Goal: Consume media (video, audio): Consume media (video, audio)

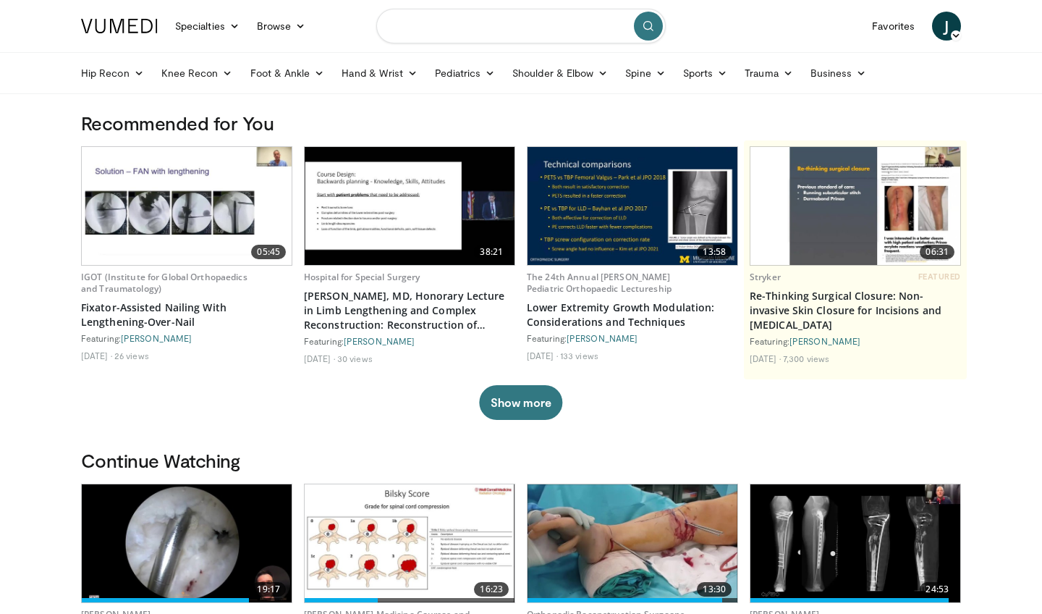
click at [502, 34] on input "Search topics, interventions" at bounding box center [520, 26] width 289 height 35
type input "****"
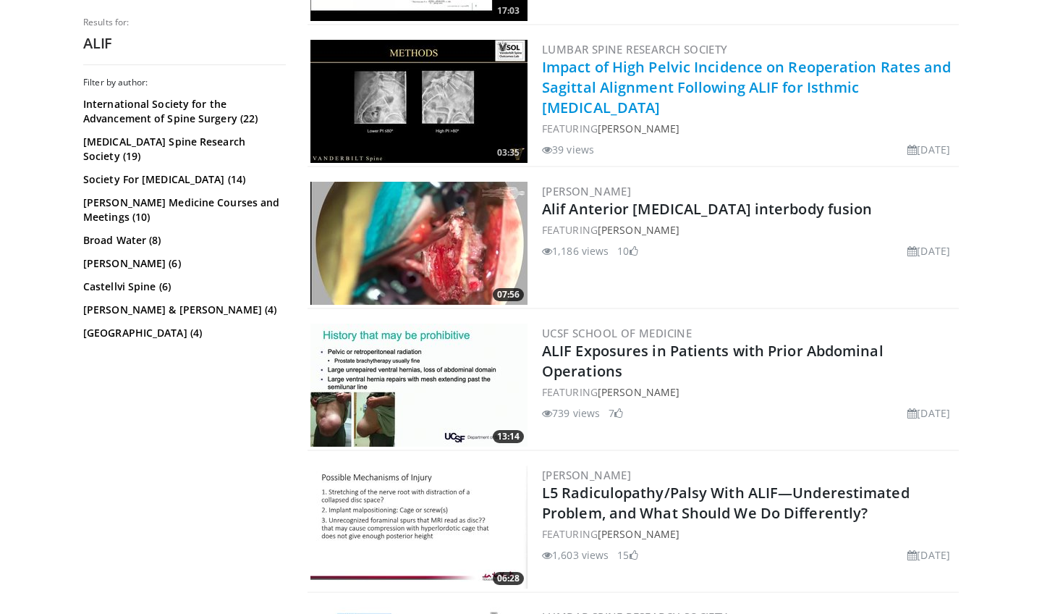
scroll to position [276, 0]
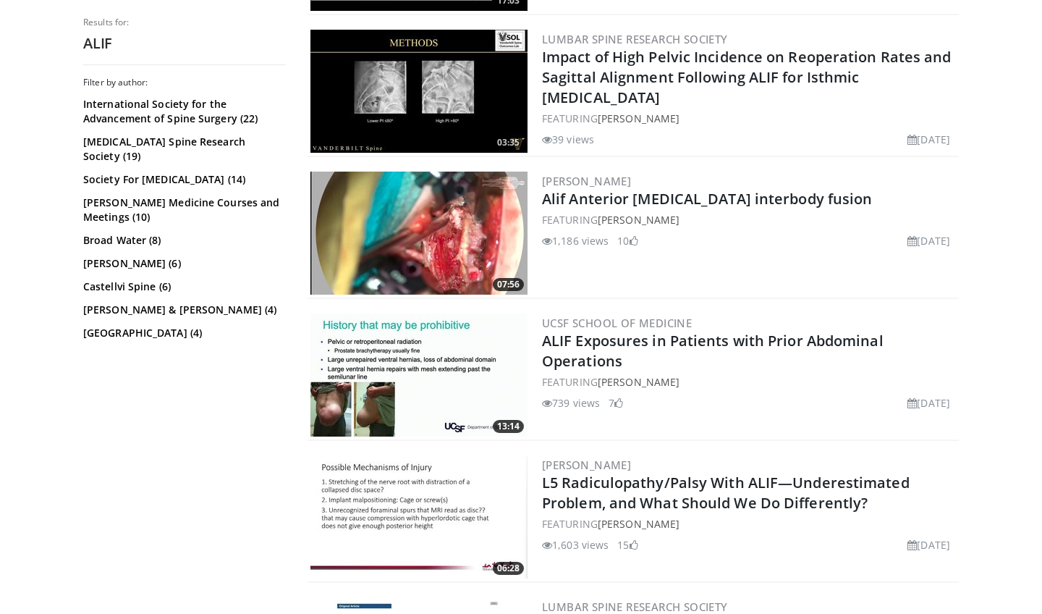
click at [472, 209] on img at bounding box center [418, 232] width 217 height 123
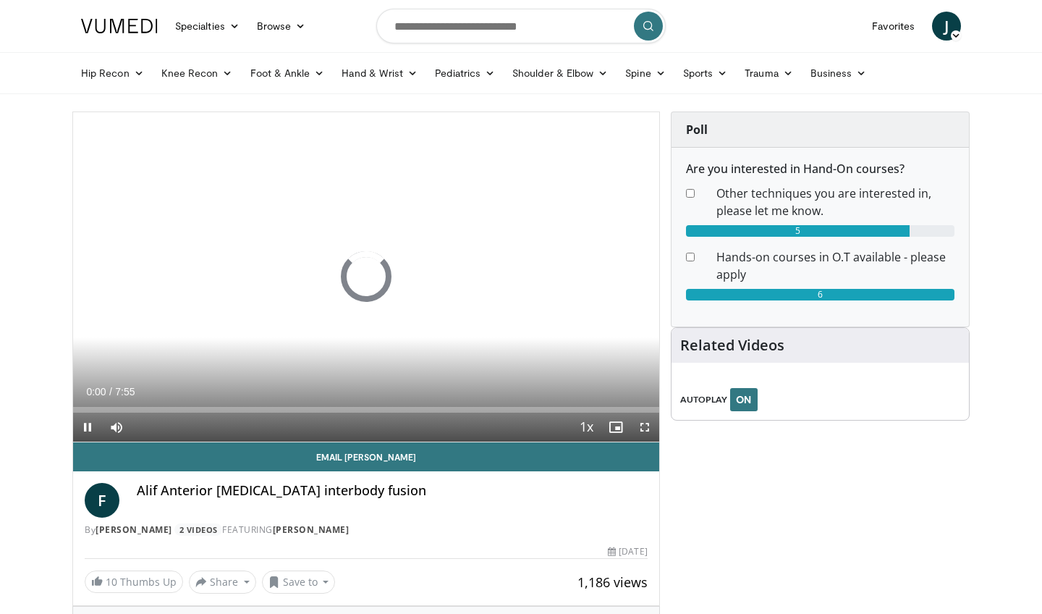
click at [645, 428] on span "Video Player" at bounding box center [644, 426] width 29 height 29
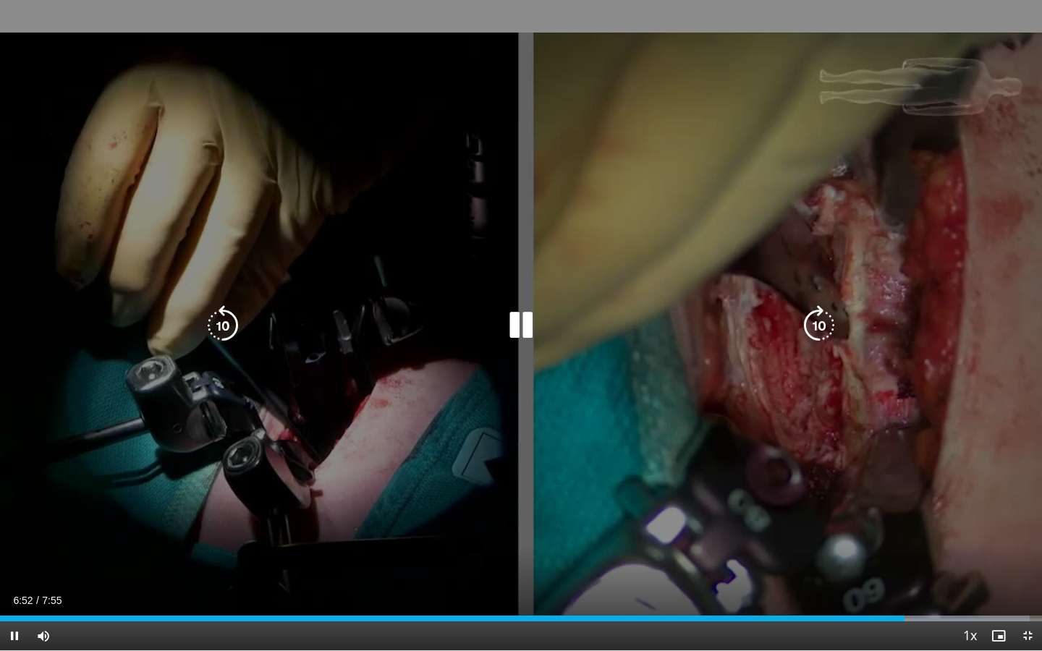
click at [516, 329] on icon "Video Player" at bounding box center [521, 325] width 41 height 41
